Goal: Task Accomplishment & Management: Use online tool/utility

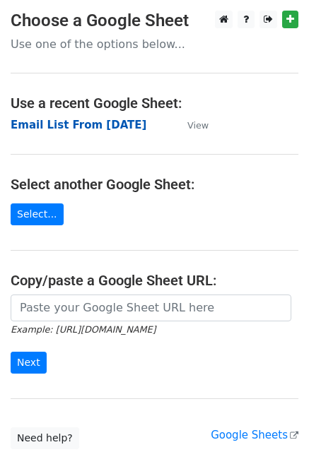
click at [124, 126] on strong "Email List From 16-Sep-2025" at bounding box center [79, 125] width 136 height 13
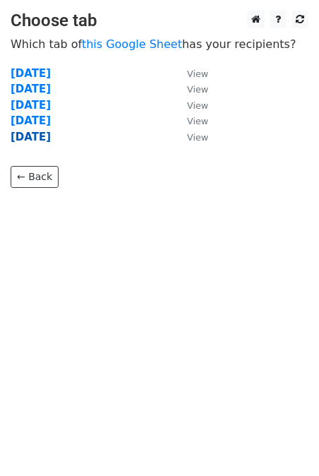
click at [49, 139] on strong "[DATE]" at bounding box center [31, 137] width 40 height 13
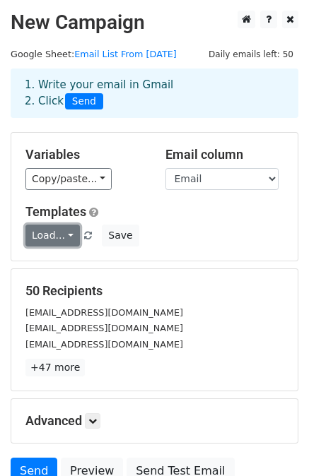
click at [49, 235] on link "Load..." at bounding box center [52, 236] width 54 height 22
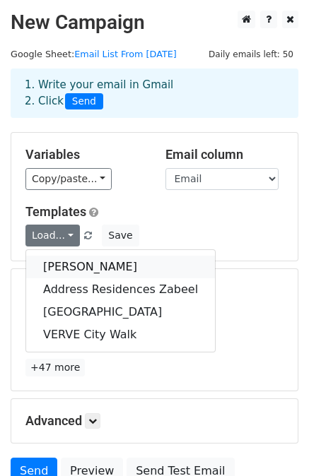
click at [65, 258] on link "Mina Rashid" at bounding box center [120, 267] width 189 height 23
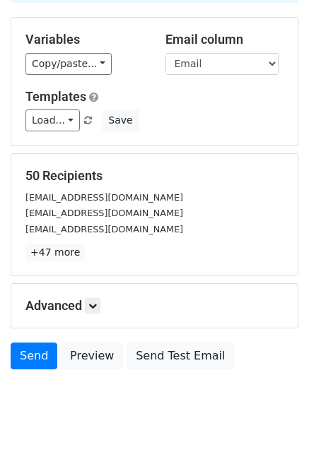
scroll to position [127, 0]
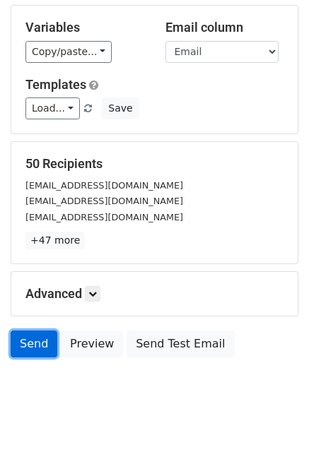
click at [29, 341] on link "Send" at bounding box center [34, 344] width 47 height 27
